Goal: Find specific page/section: Find specific page/section

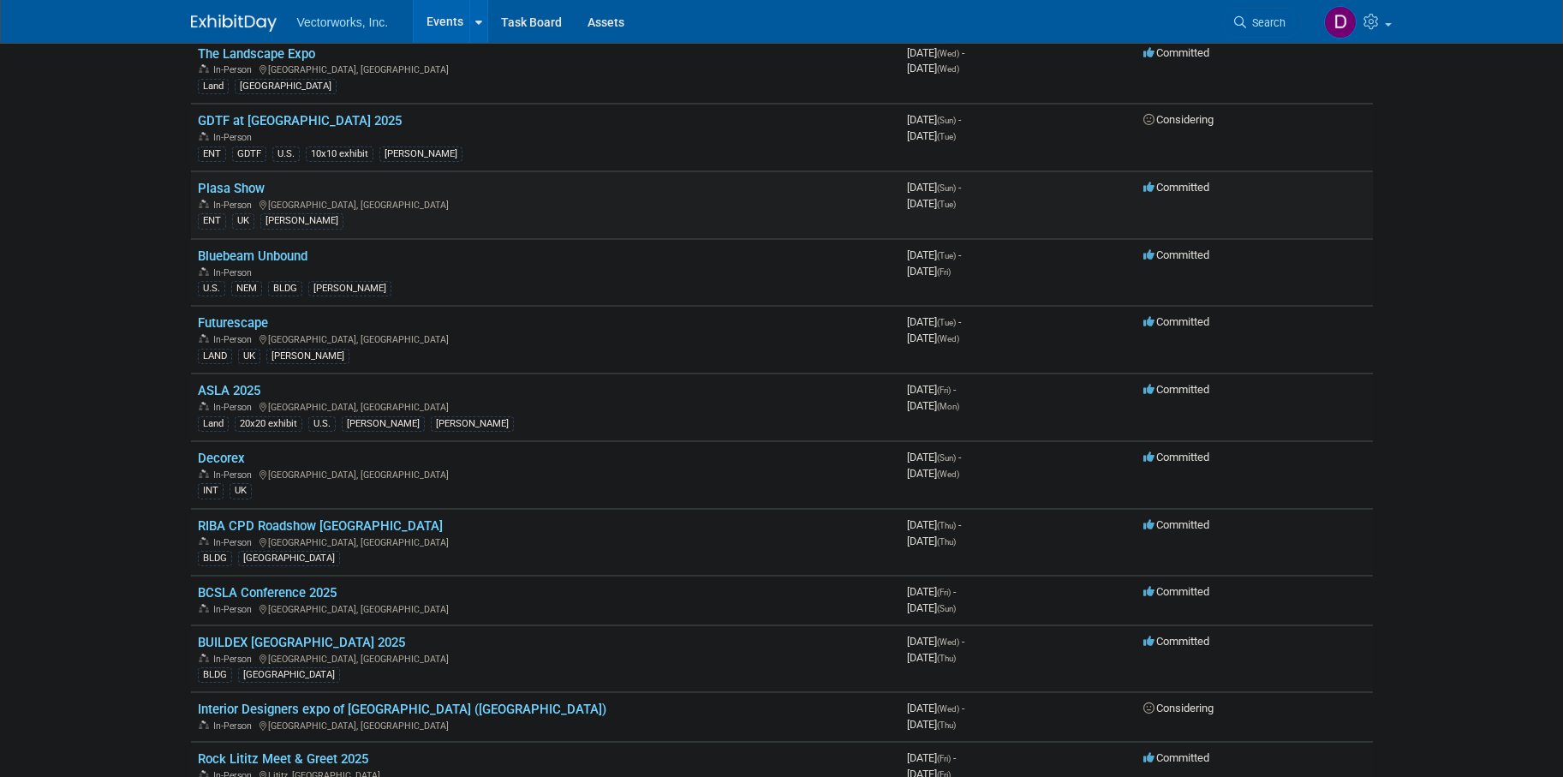
scroll to position [230, 0]
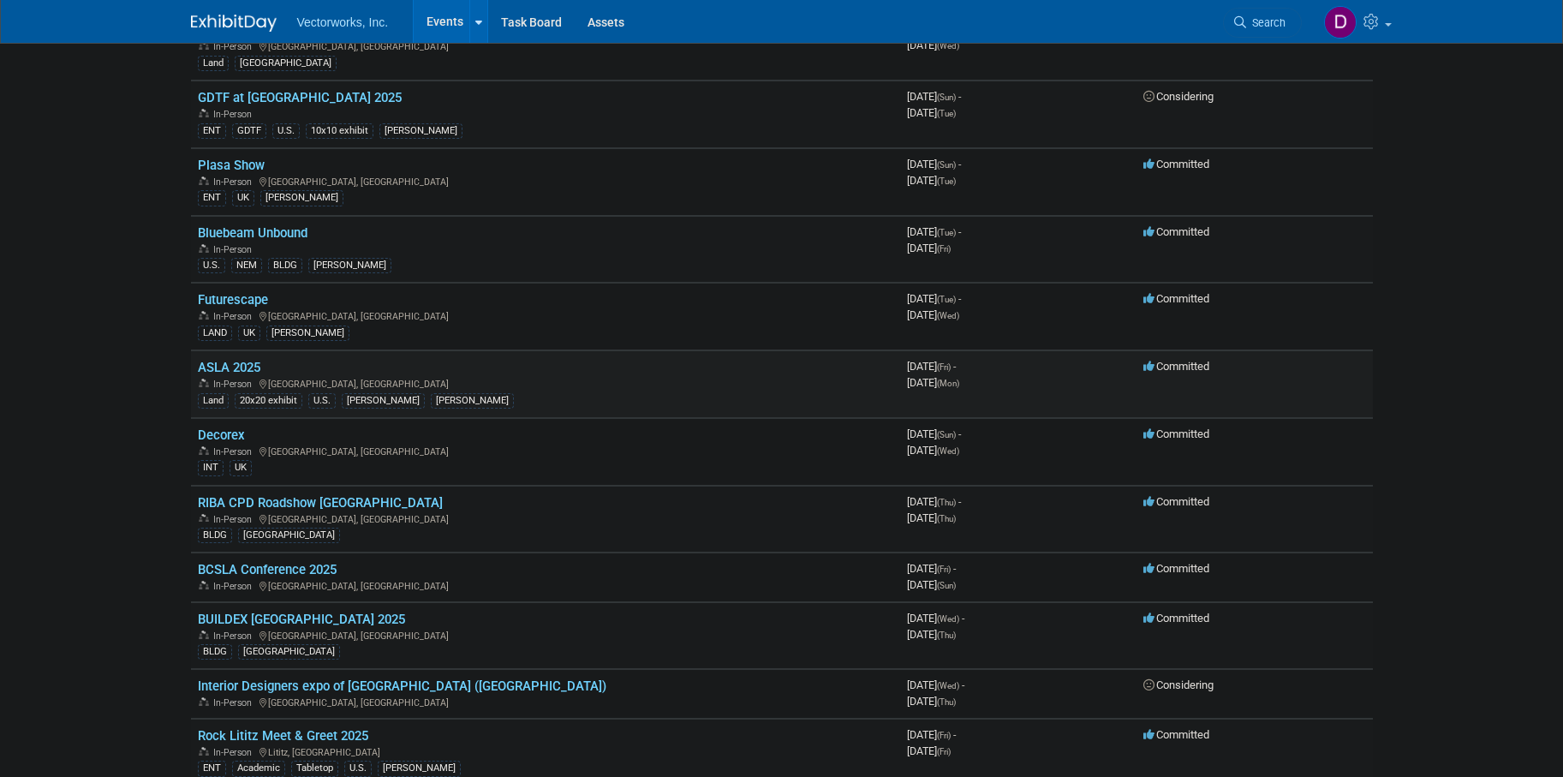
click at [228, 368] on link "ASLA 2025" at bounding box center [229, 367] width 63 height 15
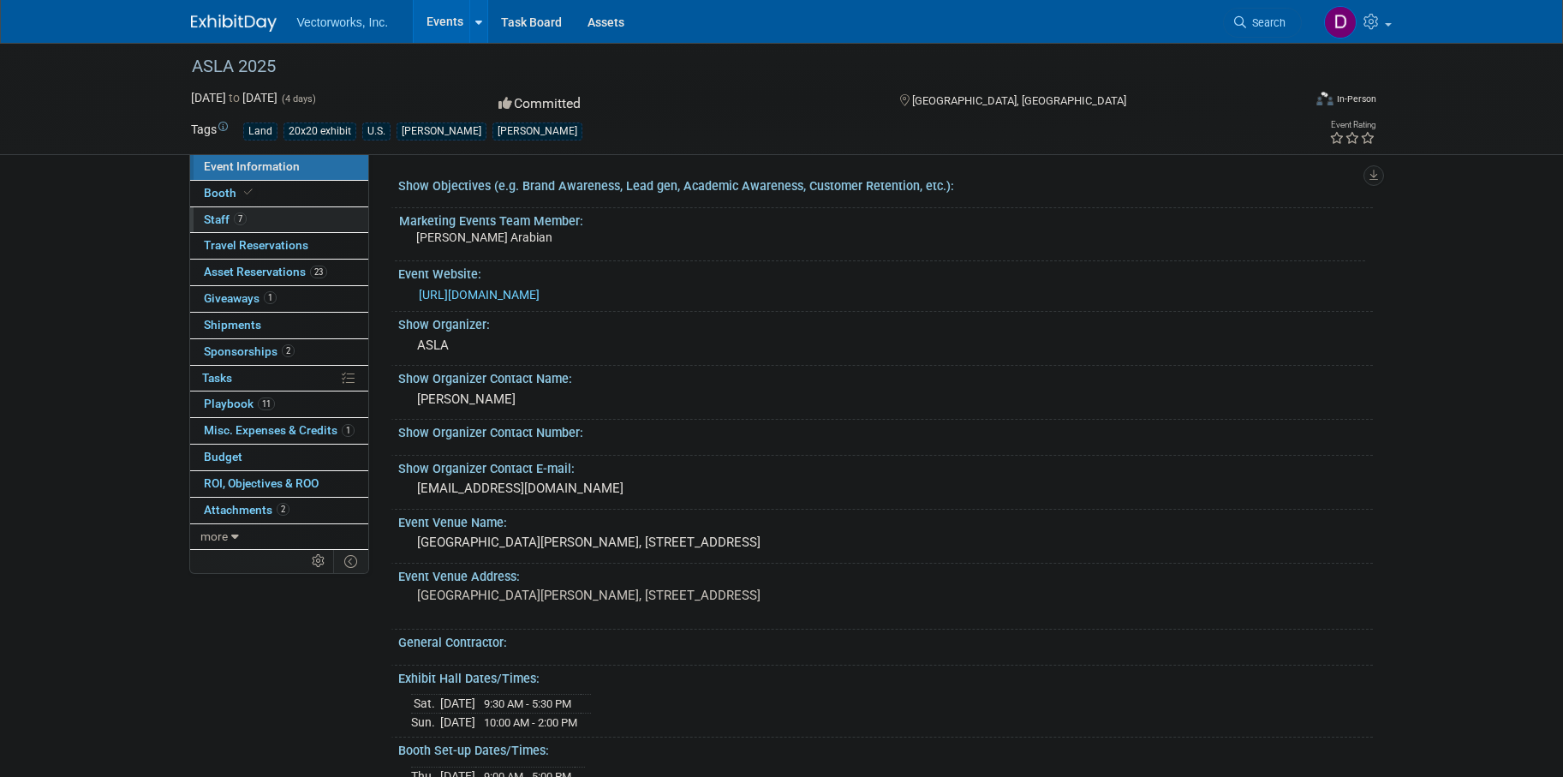
click at [218, 215] on span "Staff 7" at bounding box center [225, 219] width 43 height 14
